Goal: Task Accomplishment & Management: Complete application form

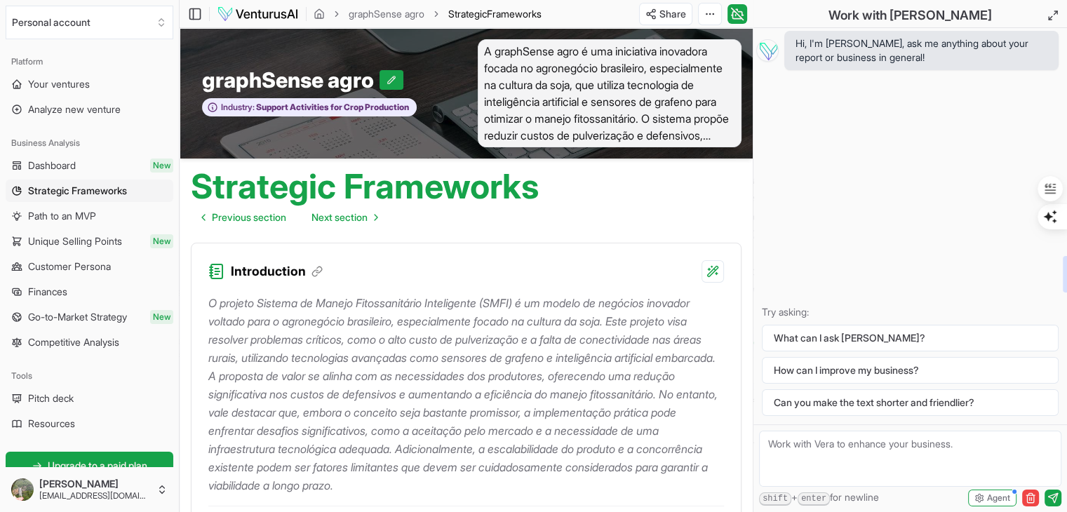
click at [530, 267] on div "Introduction" at bounding box center [466, 262] width 549 height 39
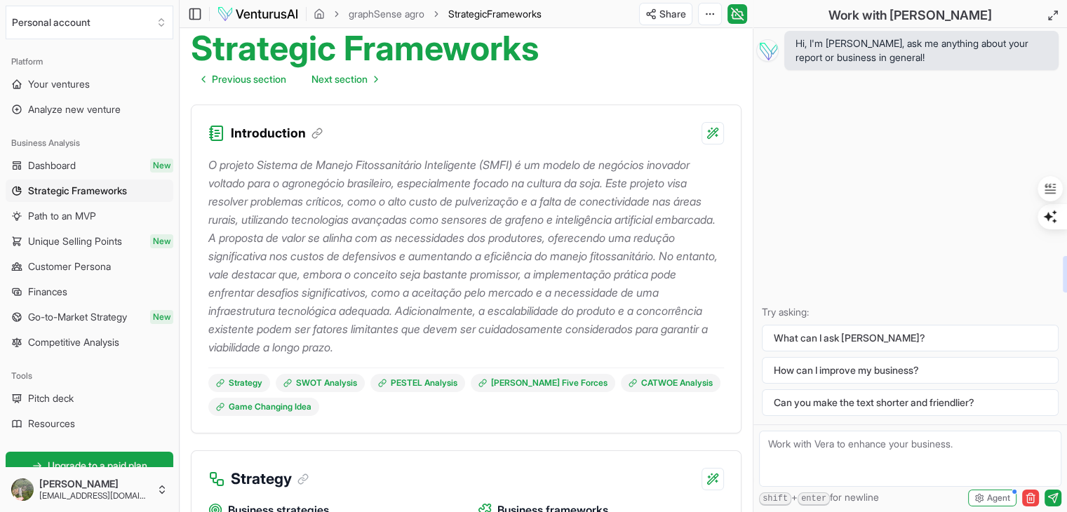
scroll to position [140, 0]
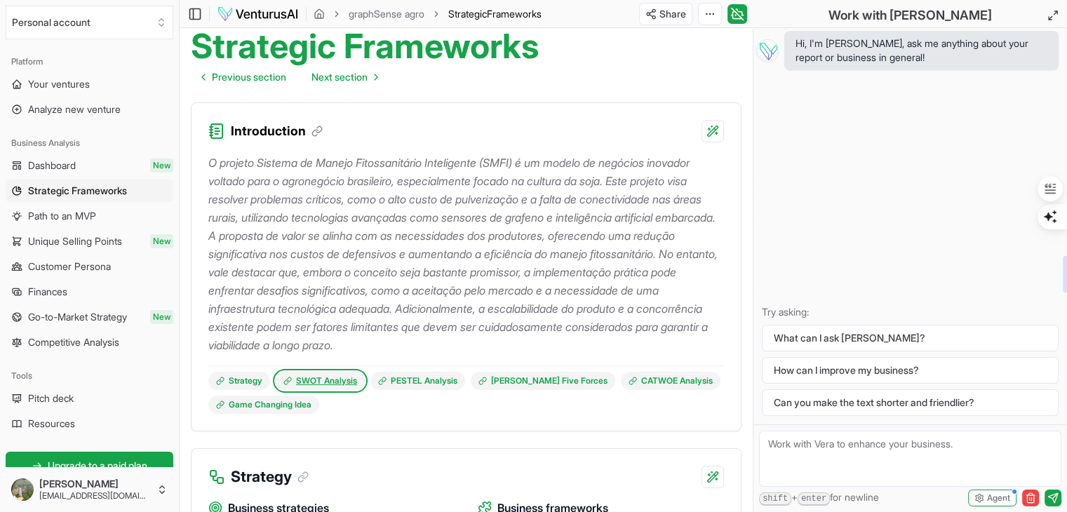
click at [340, 383] on link "SWOT Analysis" at bounding box center [320, 381] width 89 height 18
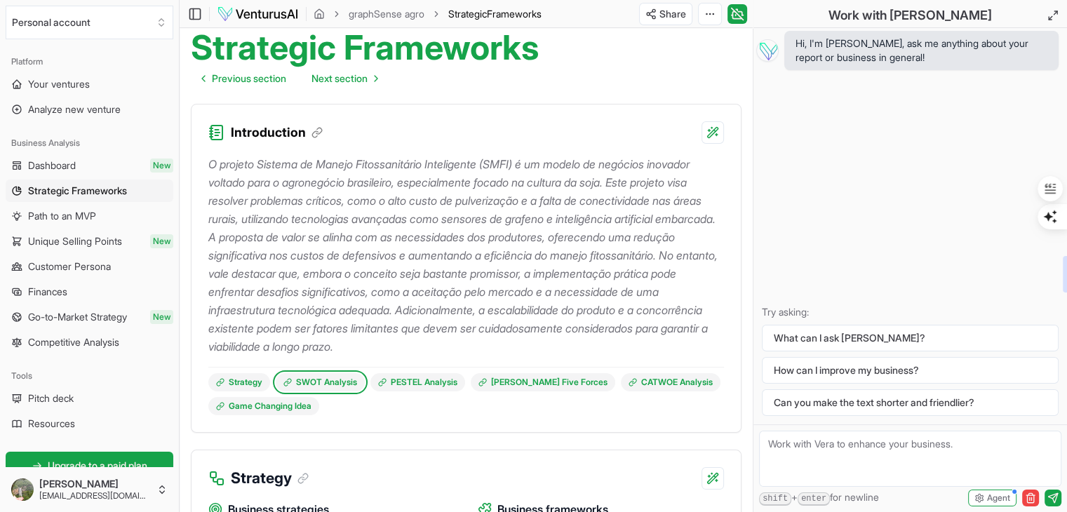
scroll to position [140, 0]
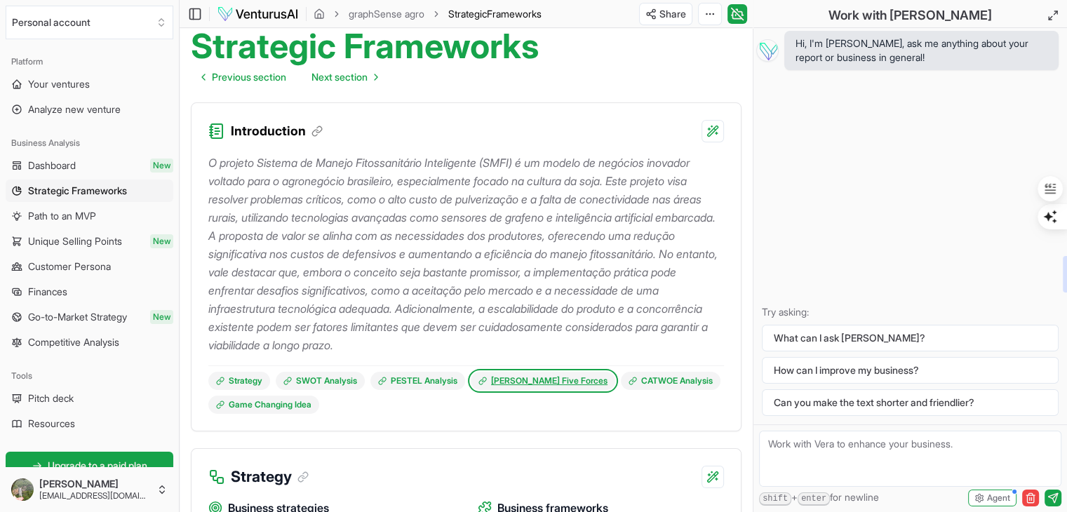
click at [528, 381] on link "[PERSON_NAME] Five Forces" at bounding box center [543, 381] width 145 height 18
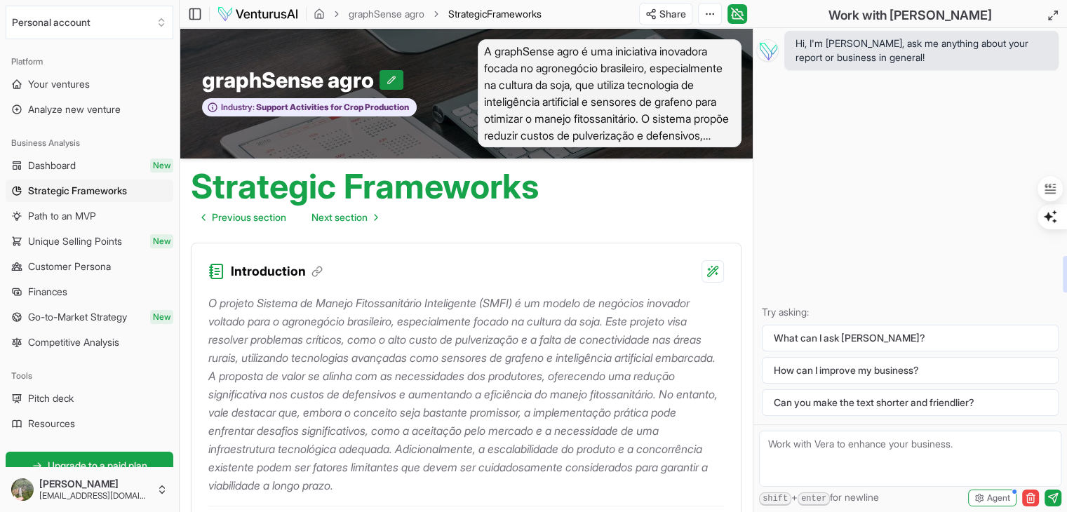
click at [394, 75] on icon at bounding box center [392, 80] width 10 height 10
click at [222, 79] on input "graphSense agro" at bounding box center [295, 79] width 187 height 25
click at [334, 76] on input "GraphSense agro" at bounding box center [297, 79] width 190 height 25
click at [335, 79] on input "GraphSens agro" at bounding box center [290, 79] width 177 height 25
type input "GraphSens Agro"
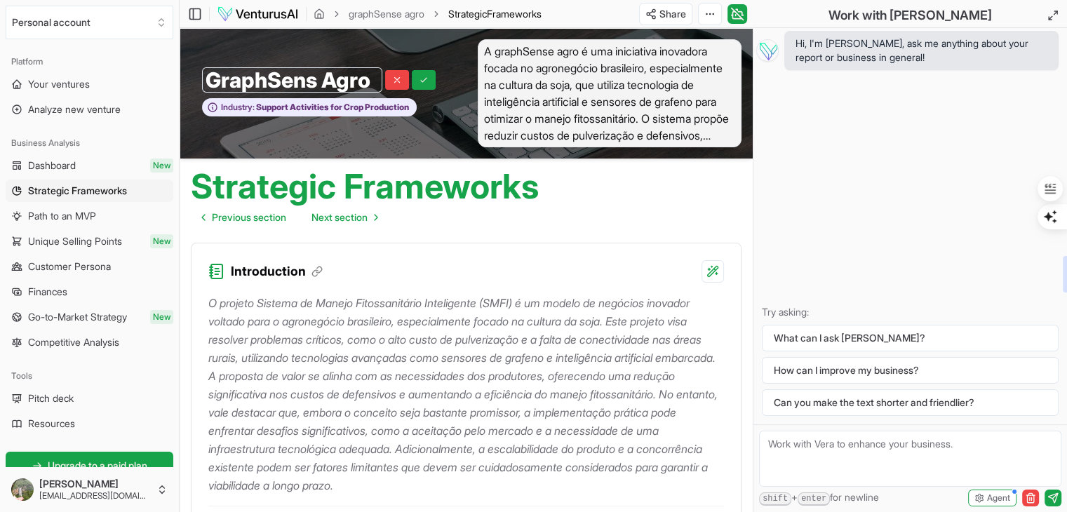
click at [426, 78] on icon at bounding box center [424, 80] width 6 height 4
click at [525, 57] on span "A graphSense agro é uma iniciativa inovadora focada no agronegócio brasileiro, …" at bounding box center [610, 93] width 264 height 108
click at [499, 55] on span "A graphSense agro é uma iniciativa inovadora focada no agronegócio brasileiro, …" at bounding box center [610, 93] width 264 height 108
click at [499, 50] on span "A graphSense agro é uma iniciativa inovadora focada no agronegócio brasileiro, …" at bounding box center [610, 93] width 264 height 108
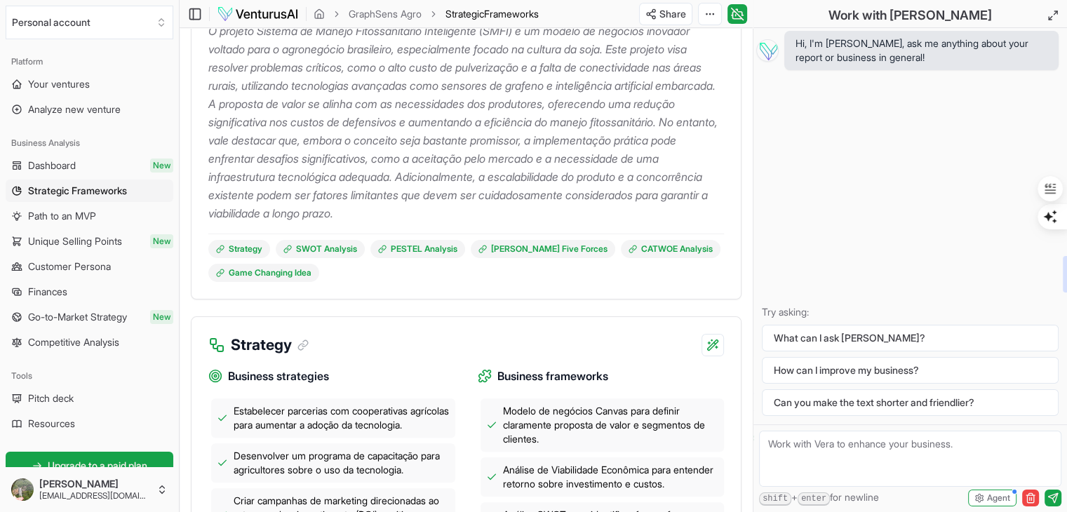
scroll to position [281, 0]
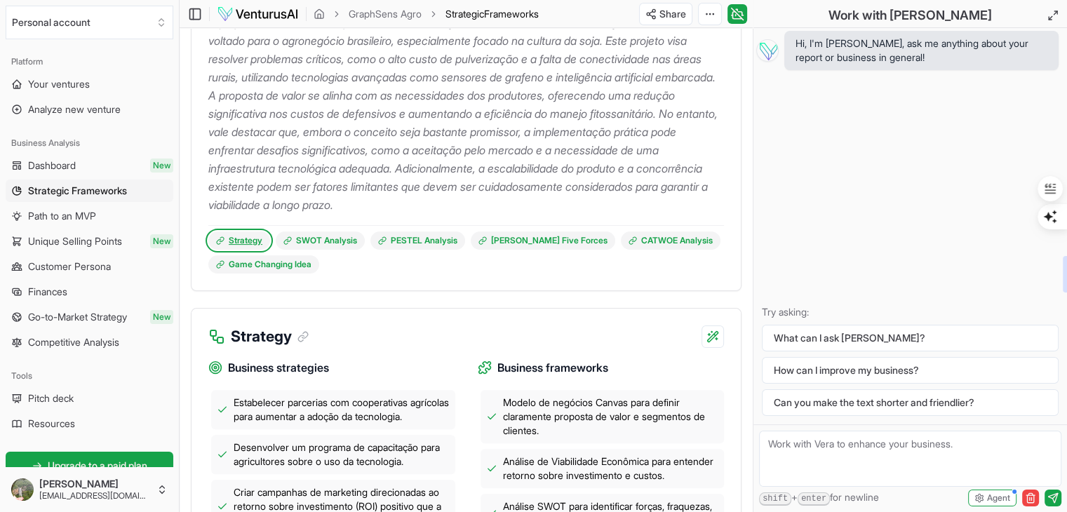
click at [237, 240] on link "Strategy" at bounding box center [239, 240] width 62 height 18
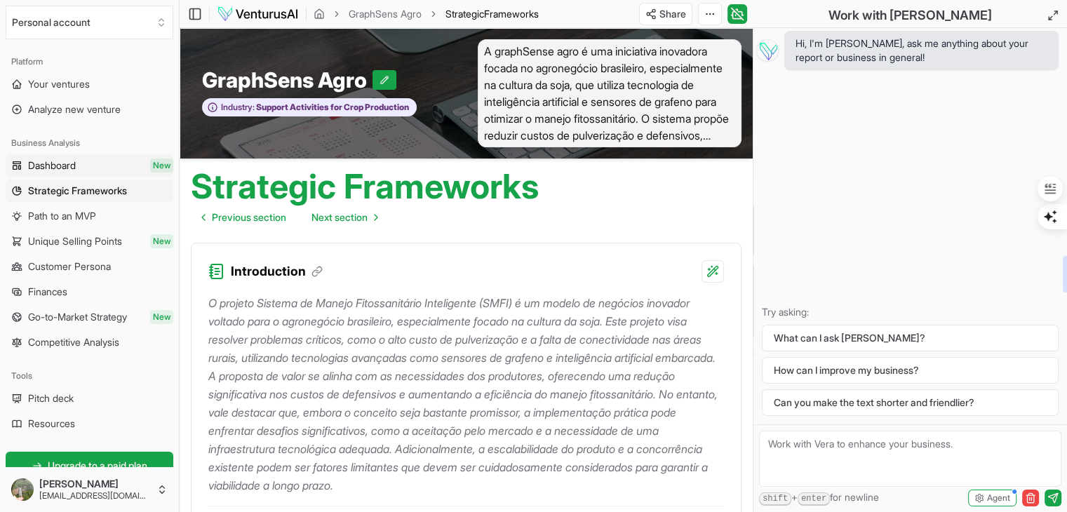
click at [65, 166] on span "Dashboard" at bounding box center [52, 166] width 48 height 14
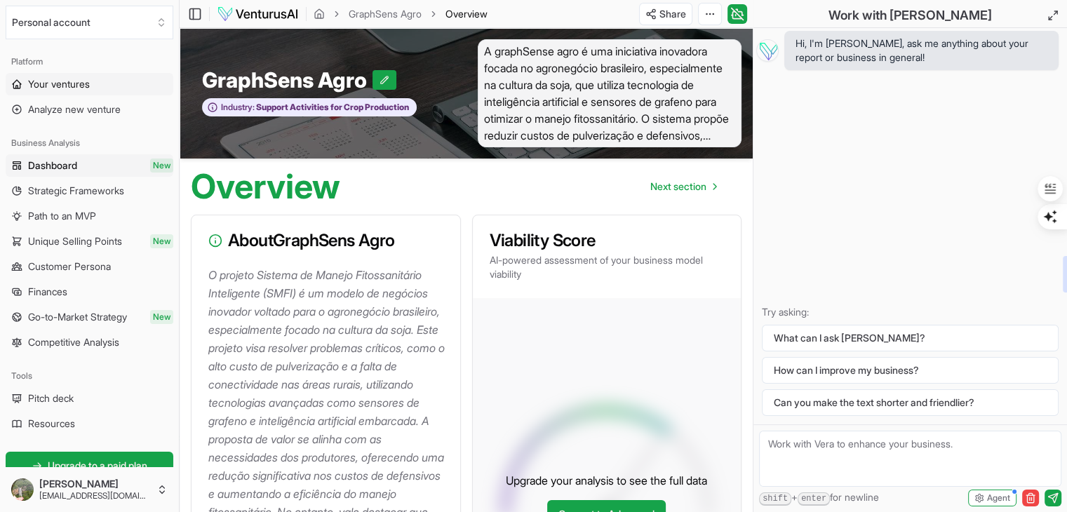
click at [59, 85] on span "Your ventures" at bounding box center [59, 84] width 62 height 14
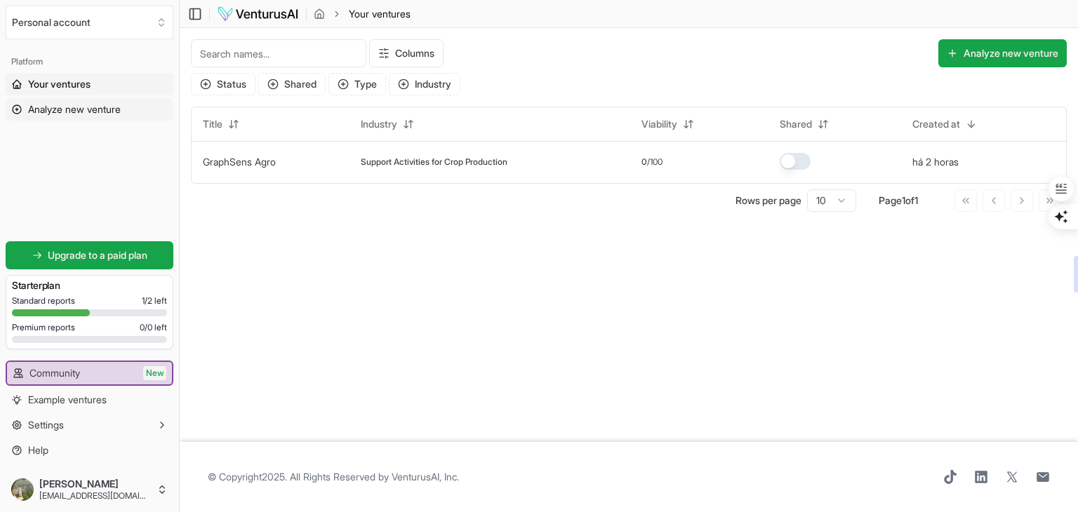
click at [59, 110] on span "Analyze new venture" at bounding box center [74, 109] width 93 height 14
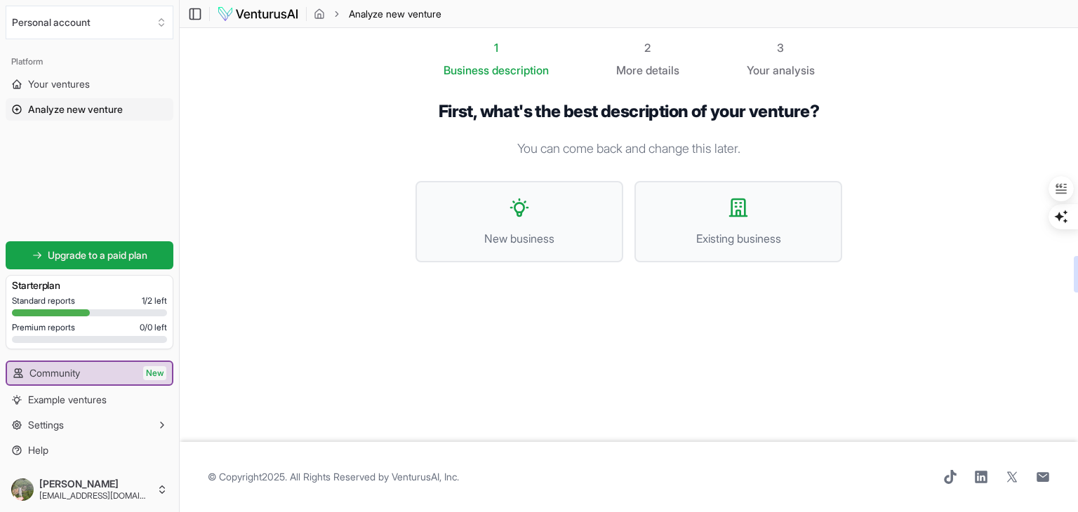
click at [631, 60] on div "2 More details" at bounding box center [647, 58] width 63 height 39
click at [514, 217] on icon at bounding box center [519, 207] width 22 height 22
